Goal: Information Seeking & Learning: Learn about a topic

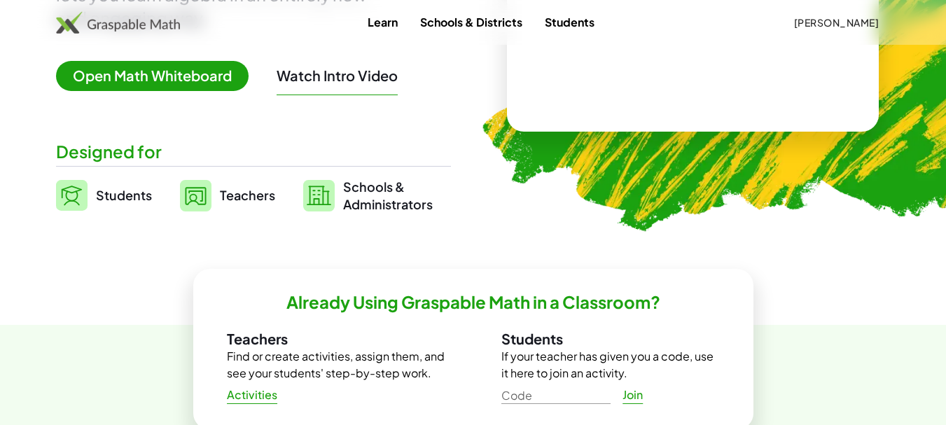
scroll to position [280, 0]
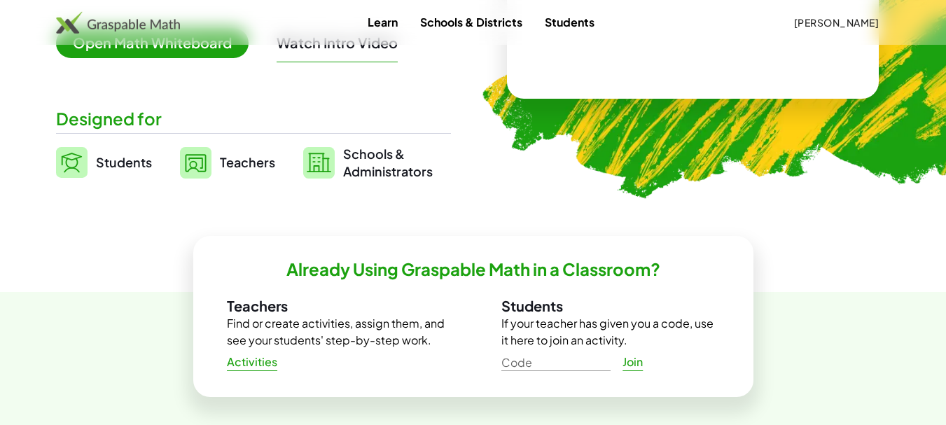
click at [267, 365] on span "Activities" at bounding box center [252, 362] width 51 height 15
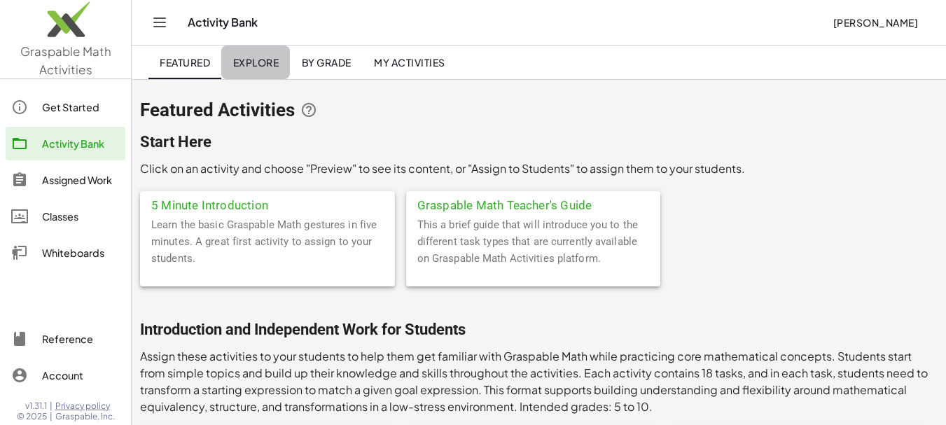
click at [263, 64] on span "Explore" at bounding box center [255, 62] width 46 height 13
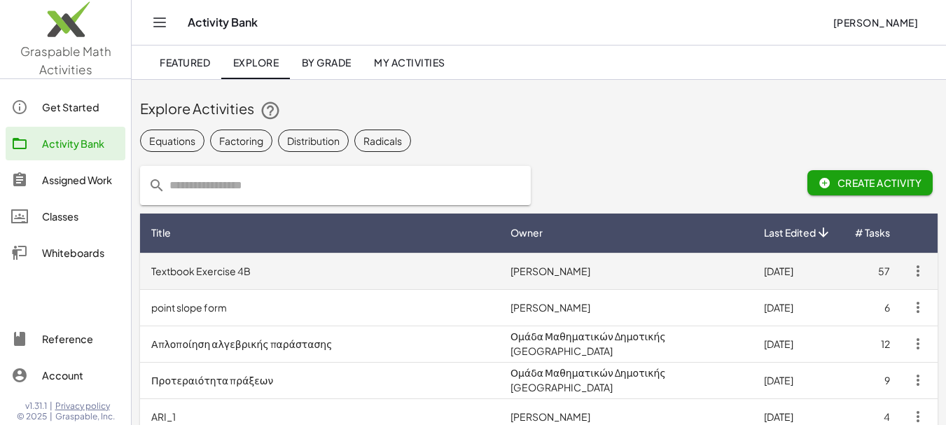
click at [241, 272] on td "Textbook Exercise 4B" at bounding box center [319, 271] width 359 height 36
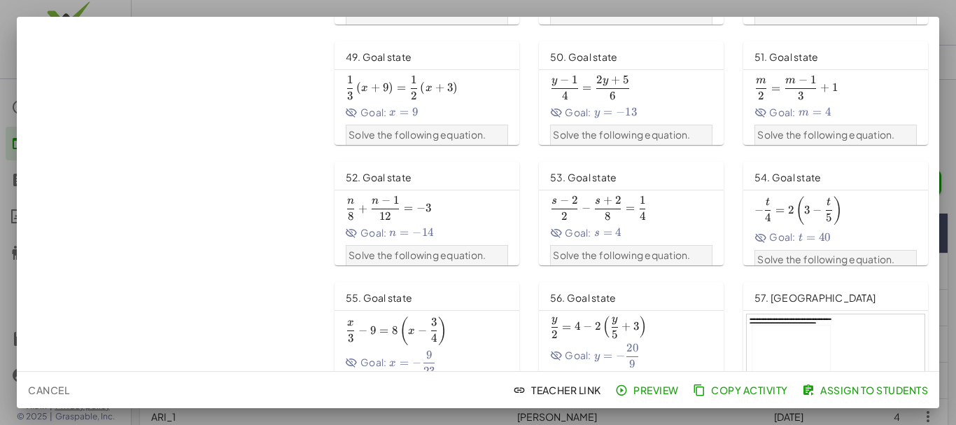
scroll to position [1976, 0]
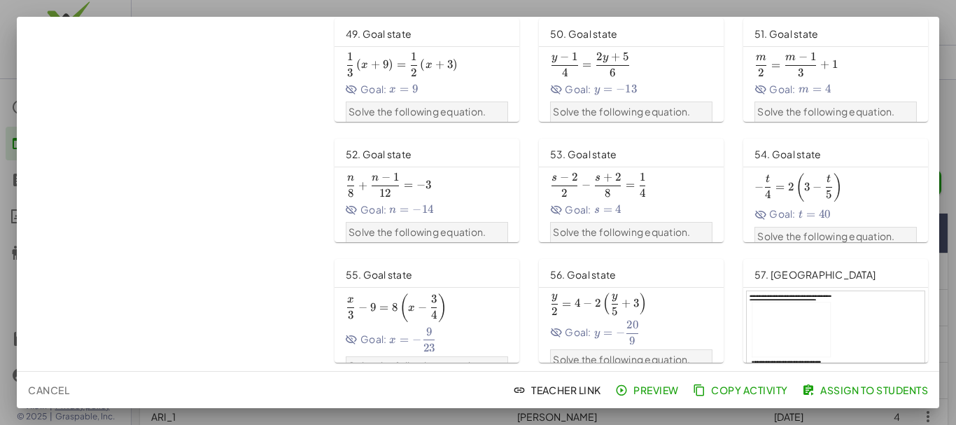
click at [799, 323] on div at bounding box center [836, 341] width 178 height 101
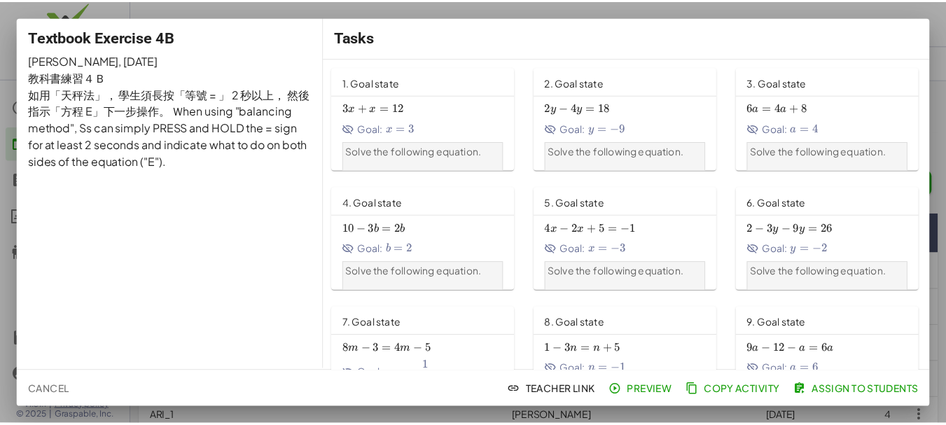
scroll to position [0, 0]
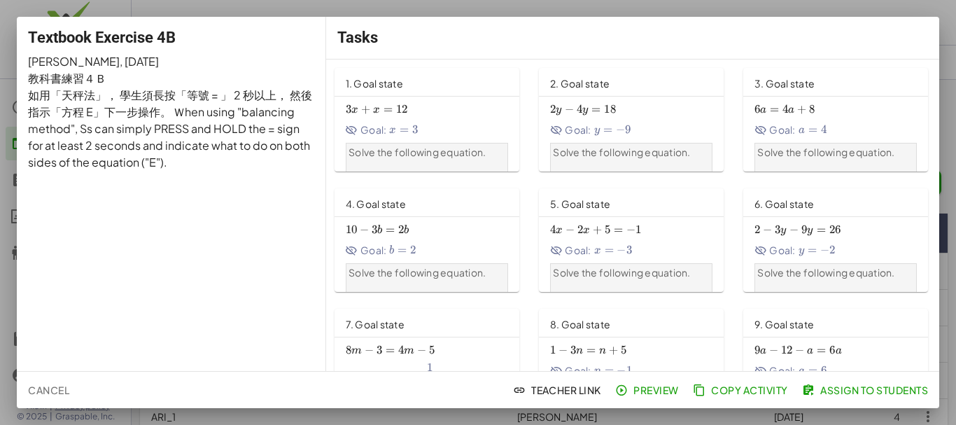
click at [639, 6] on div at bounding box center [478, 212] width 956 height 425
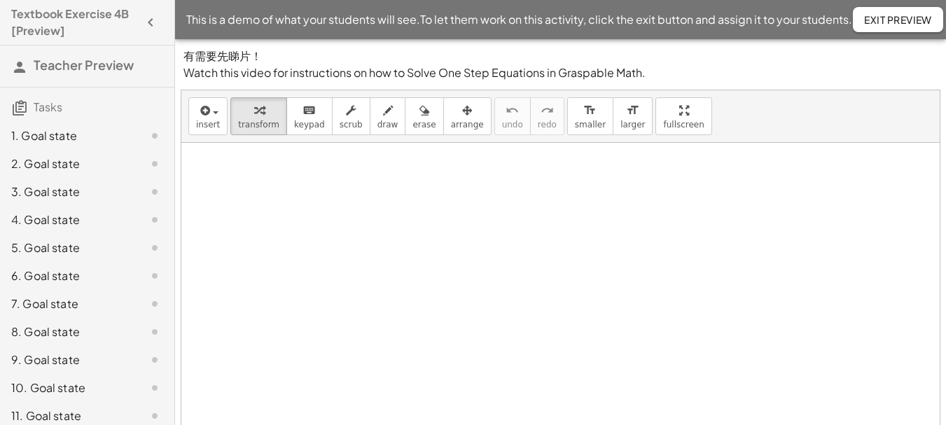
scroll to position [70, 0]
